Goal: Task Accomplishment & Management: Use online tool/utility

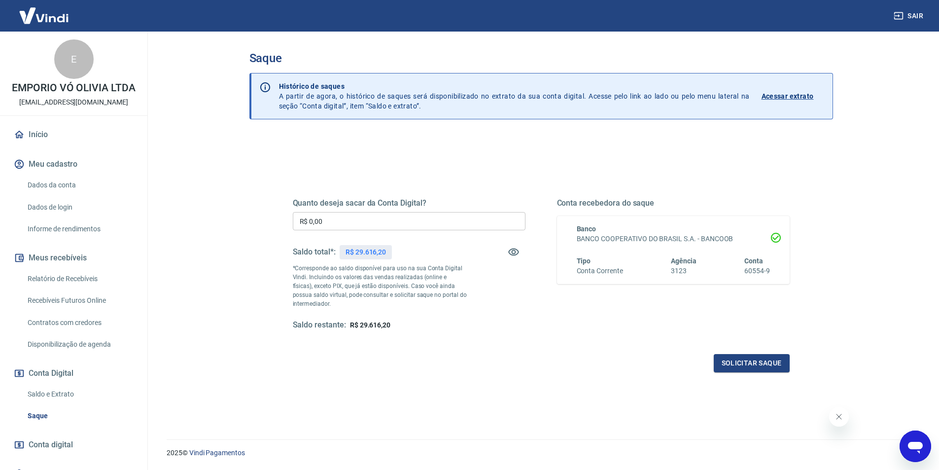
click at [406, 225] on input "R$ 0,00" at bounding box center [409, 221] width 233 height 18
type input "R$ 29.616,20"
click at [742, 359] on button "Solicitar saque" at bounding box center [752, 363] width 76 height 18
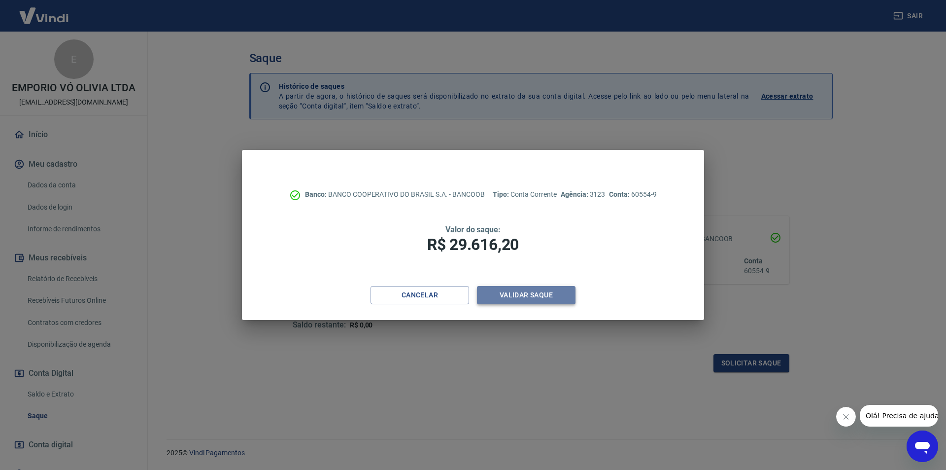
click at [509, 290] on button "Validar saque" at bounding box center [526, 295] width 99 height 18
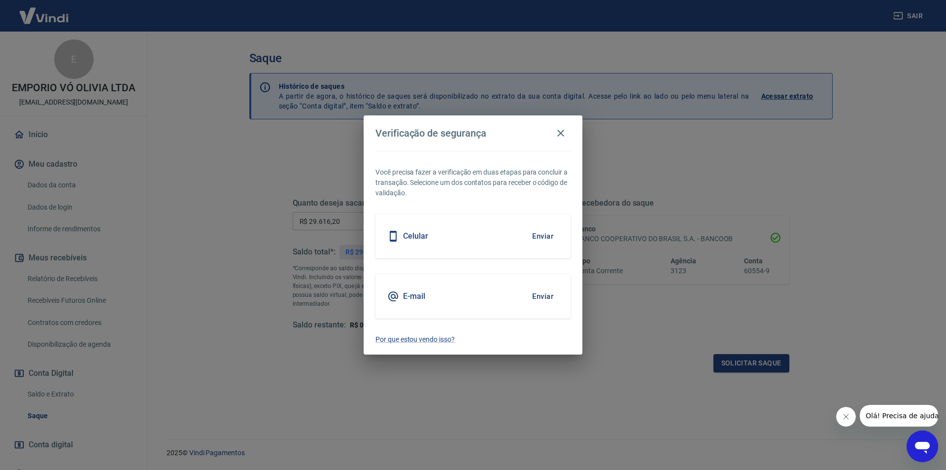
click at [537, 296] on button "Enviar" at bounding box center [543, 296] width 32 height 21
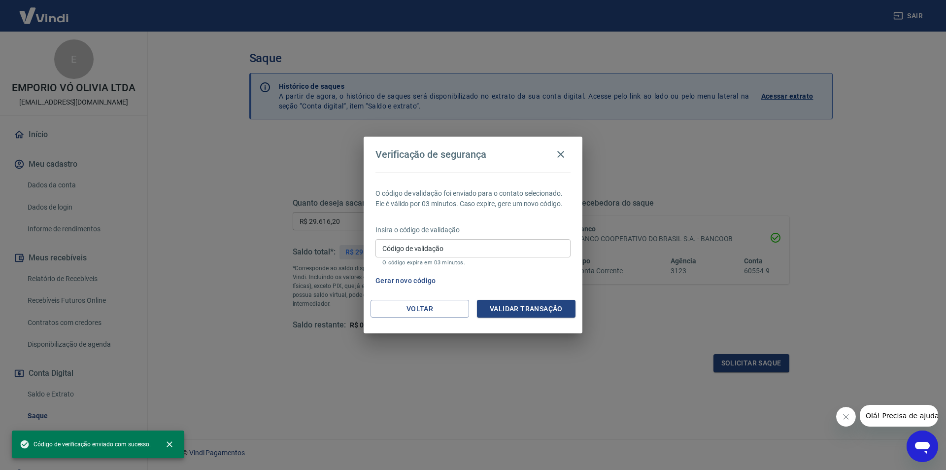
click at [422, 248] on input "Código de validação" at bounding box center [473, 248] width 195 height 18
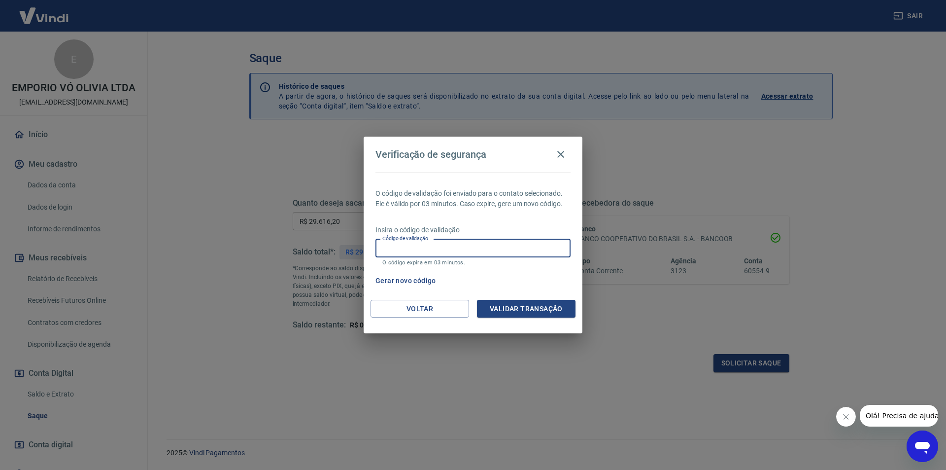
paste input "772538"
type input "772538"
click at [495, 305] on button "Validar transação" at bounding box center [526, 309] width 99 height 18
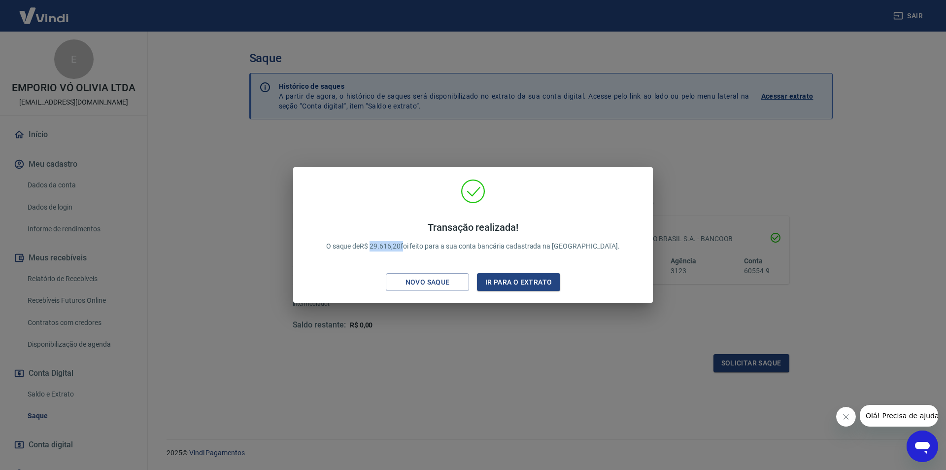
drag, startPoint x: 427, startPoint y: 247, endPoint x: 398, endPoint y: 247, distance: 29.6
click at [398, 247] on p "Transação realizada! O saque de R$ 29.616,20 foi feito para a sua conta bancári…" at bounding box center [473, 236] width 294 height 30
copy p "29.616,20"
click at [503, 323] on div "Transação realizada! O saque de R$ 29.616,20 foi feito para a sua conta bancári…" at bounding box center [473, 235] width 946 height 470
